Goal: Find specific page/section: Find specific page/section

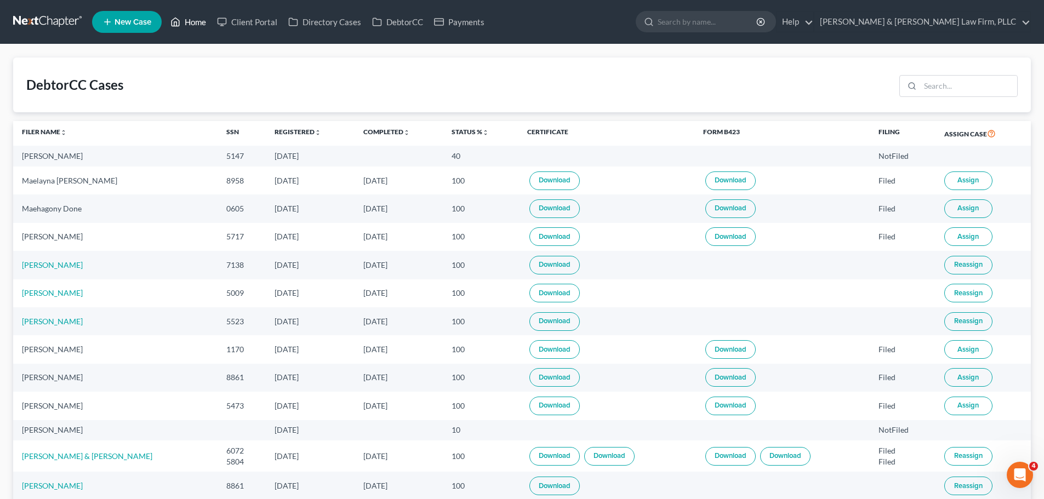
click at [189, 27] on link "Home" at bounding box center [188, 22] width 47 height 20
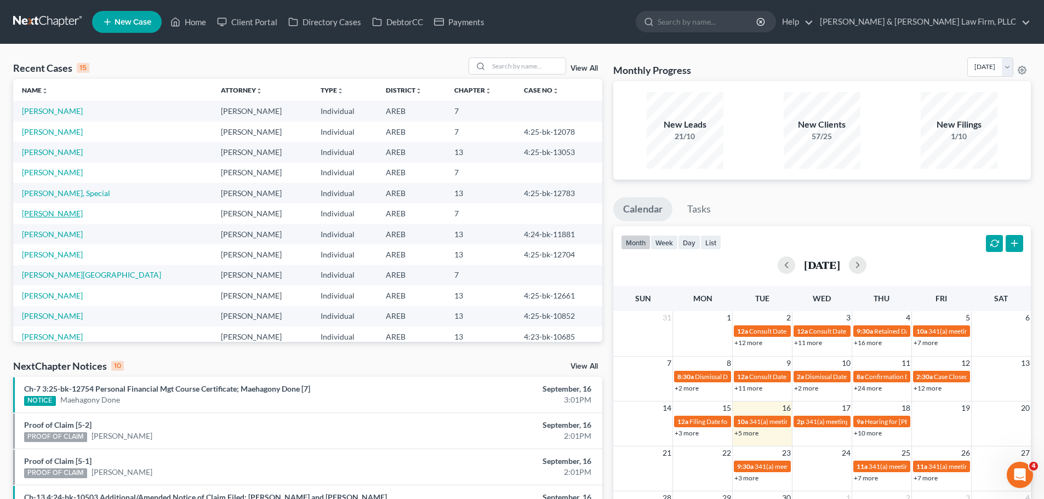
click at [60, 209] on link "[PERSON_NAME]" at bounding box center [52, 213] width 61 height 9
select select "2"
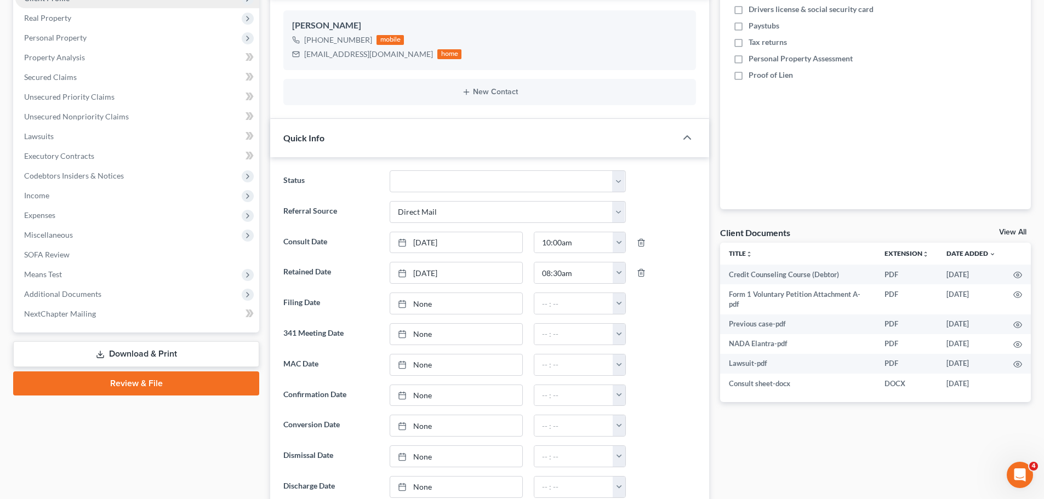
scroll to position [219, 0]
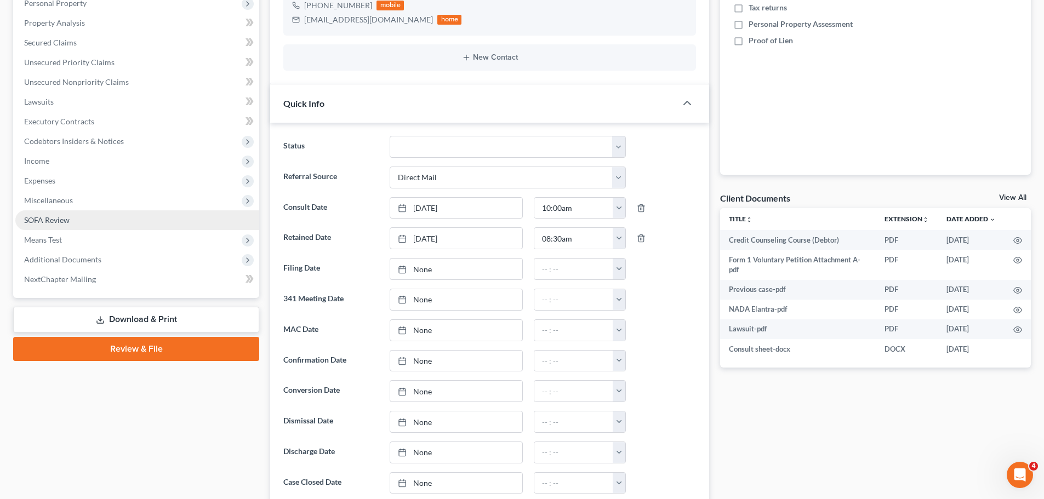
click at [53, 213] on link "SOFA Review" at bounding box center [137, 220] width 244 height 20
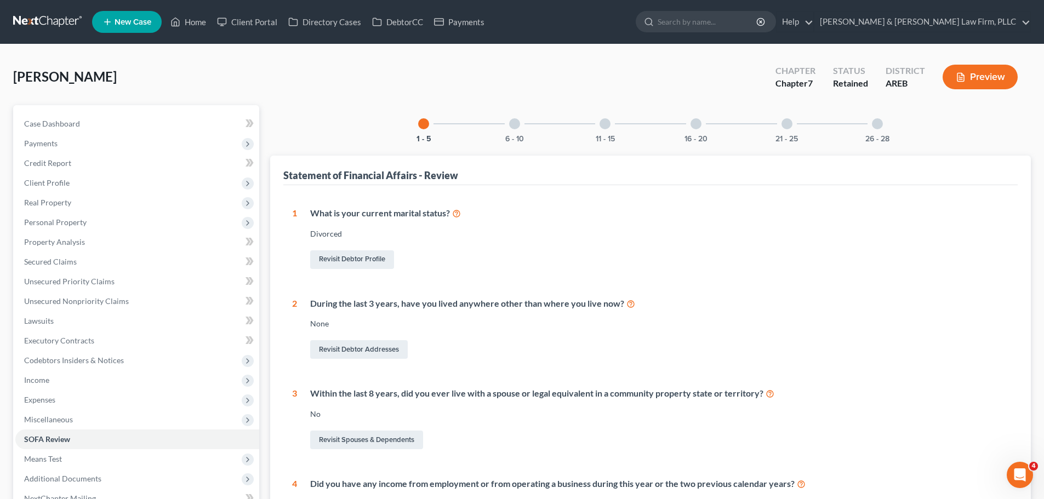
click at [511, 130] on div "6 - 10" at bounding box center [514, 123] width 37 height 37
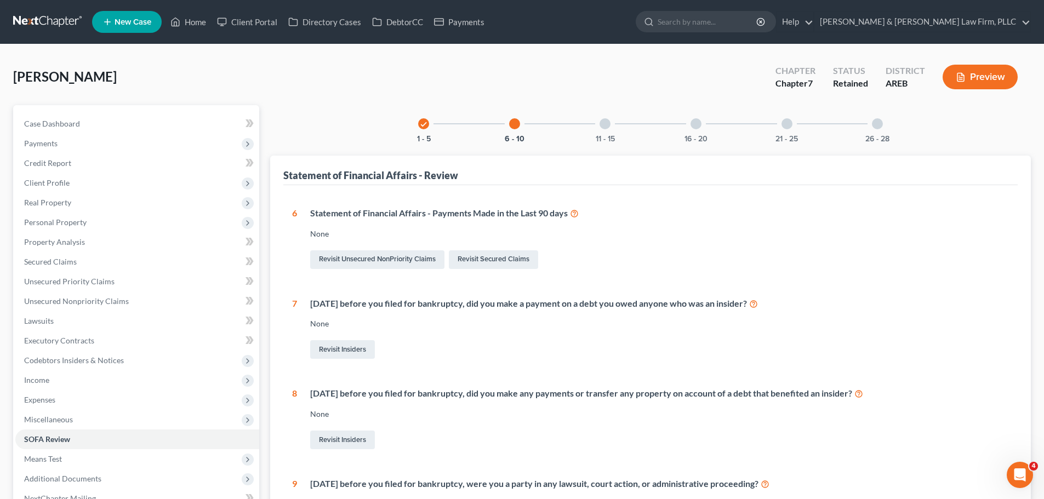
click at [605, 118] on div at bounding box center [605, 123] width 11 height 11
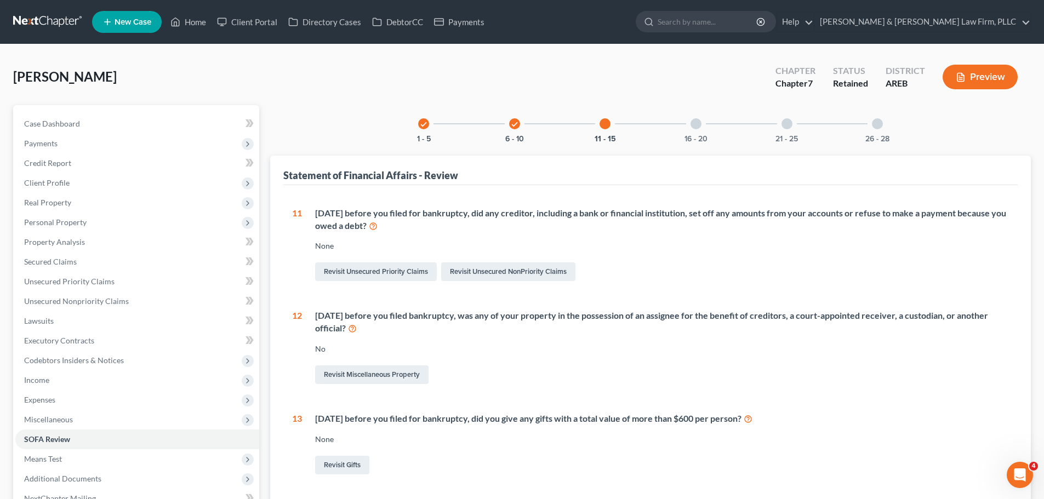
click at [688, 122] on div "16 - 20" at bounding box center [695, 123] width 37 height 37
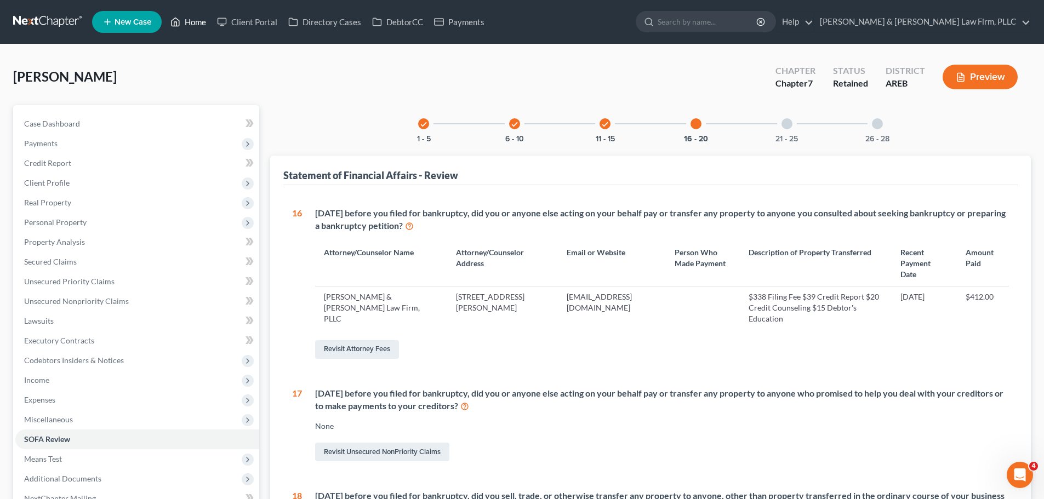
click at [188, 18] on link "Home" at bounding box center [188, 22] width 47 height 20
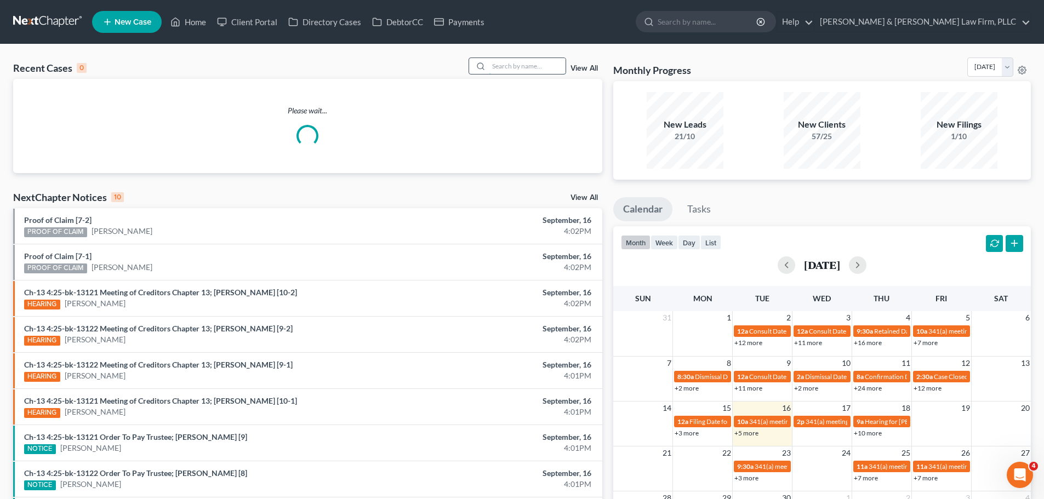
click at [494, 63] on input "search" at bounding box center [527, 66] width 77 height 16
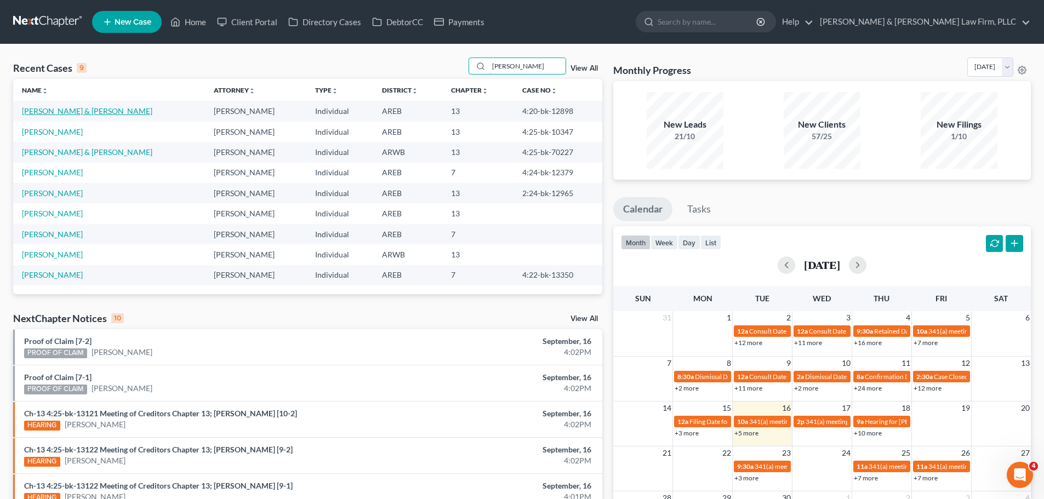
type input "[PERSON_NAME]"
click at [89, 107] on link "[PERSON_NAME] & [PERSON_NAME]" at bounding box center [87, 110] width 130 height 9
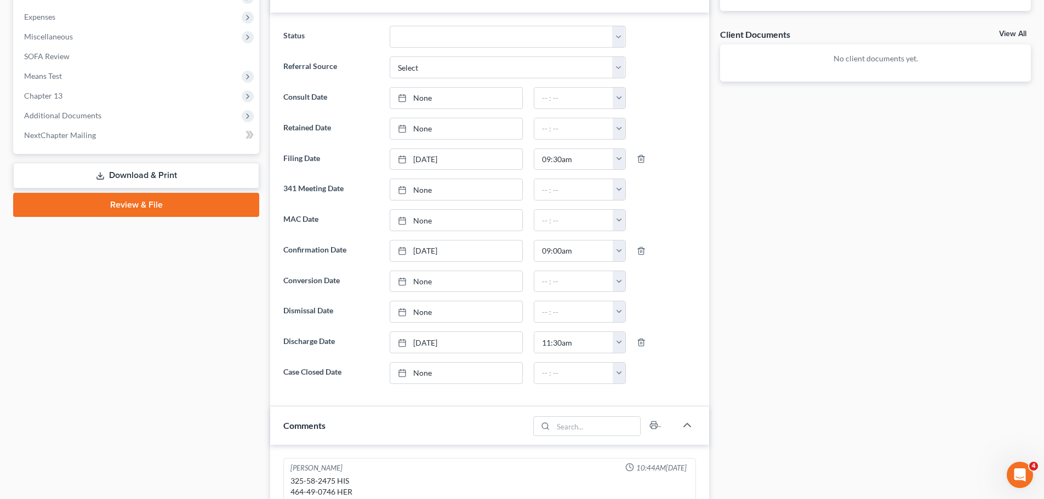
scroll to position [384, 0]
click at [72, 111] on span "Additional Documents" at bounding box center [62, 114] width 77 height 9
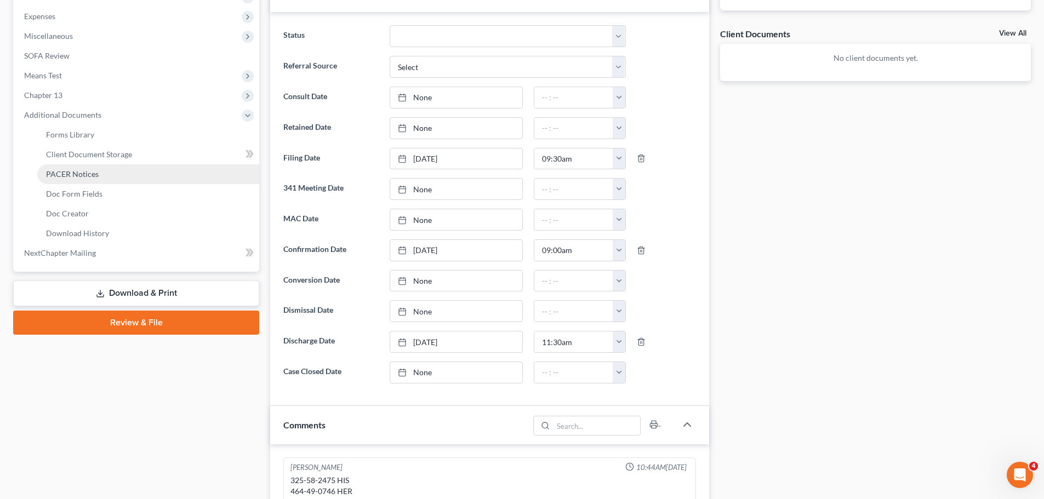
click at [98, 175] on link "PACER Notices" at bounding box center [148, 174] width 222 height 20
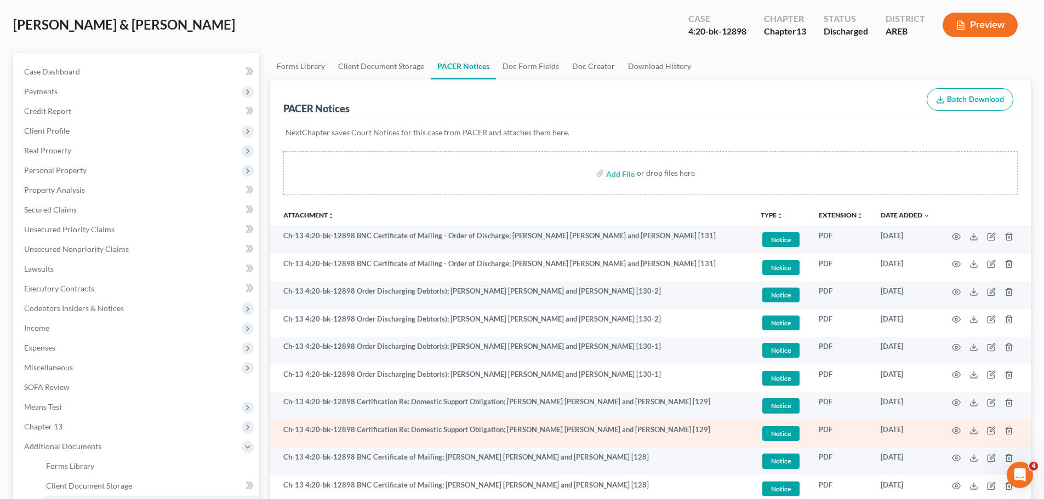
scroll to position [110, 0]
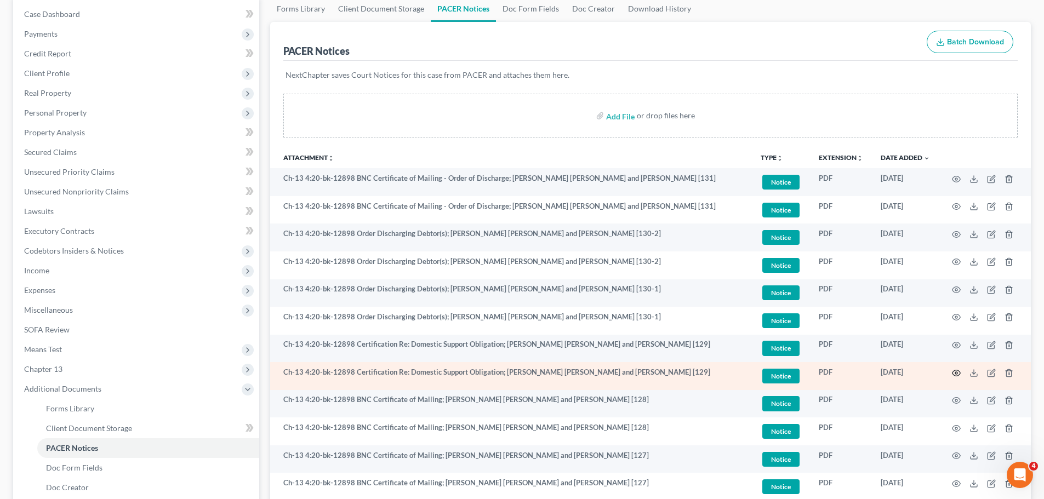
click at [959, 373] on icon "button" at bounding box center [956, 373] width 9 height 9
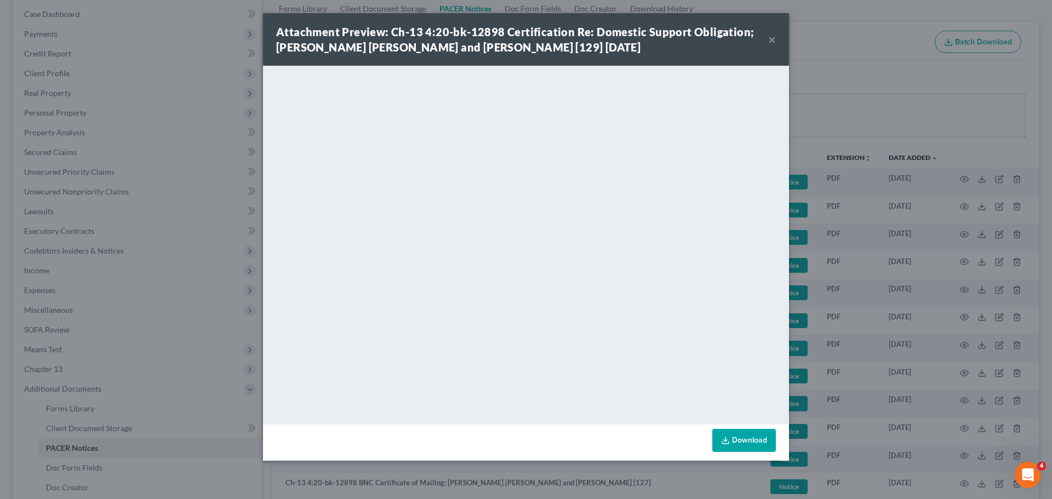
click at [775, 41] on button "×" at bounding box center [772, 39] width 8 height 13
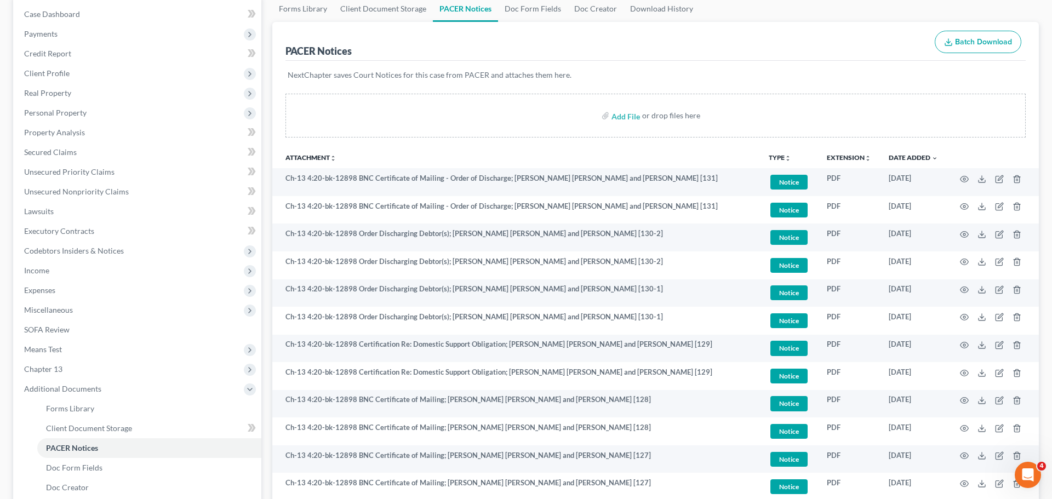
click at [772, 41] on div at bounding box center [526, 249] width 1052 height 499
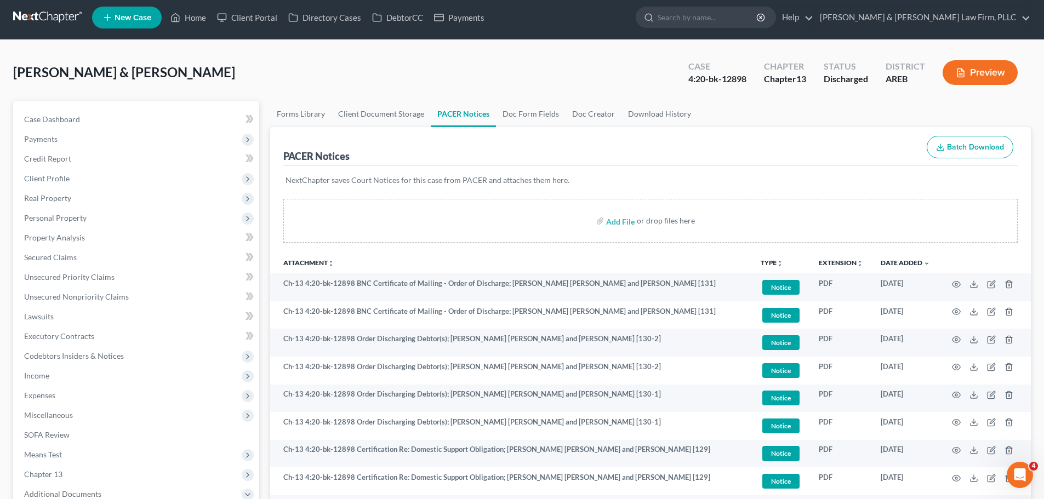
scroll to position [0, 0]
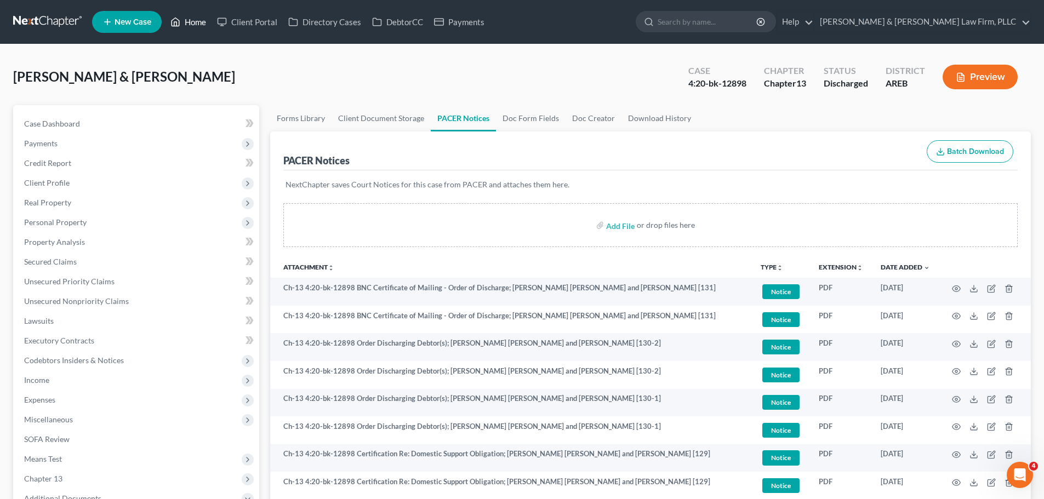
click at [189, 25] on link "Home" at bounding box center [188, 22] width 47 height 20
